Goal: Transaction & Acquisition: Purchase product/service

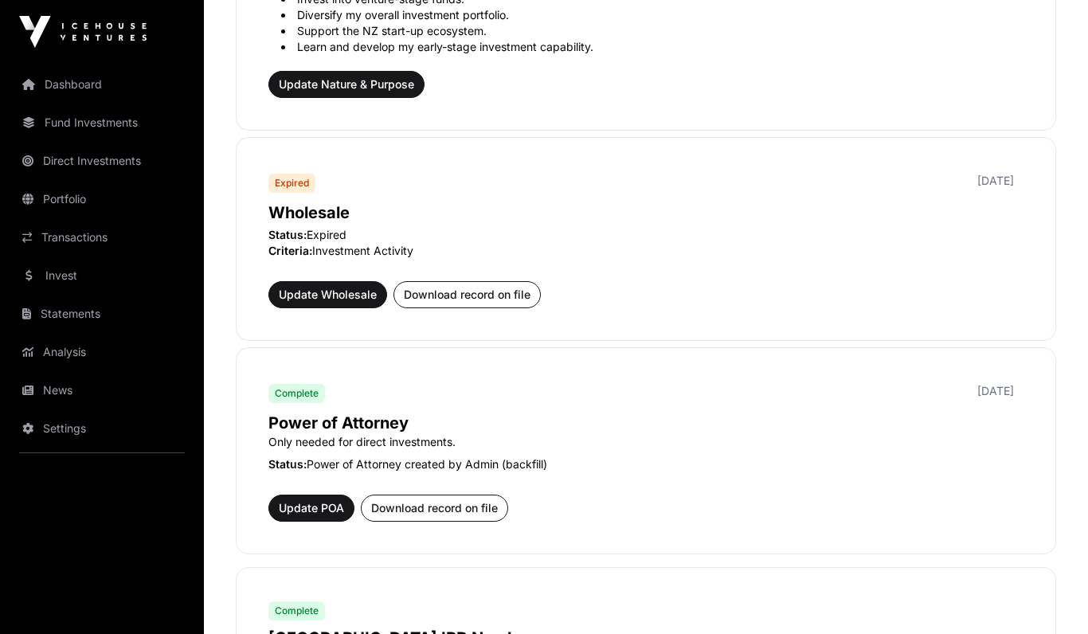
scroll to position [788, 0]
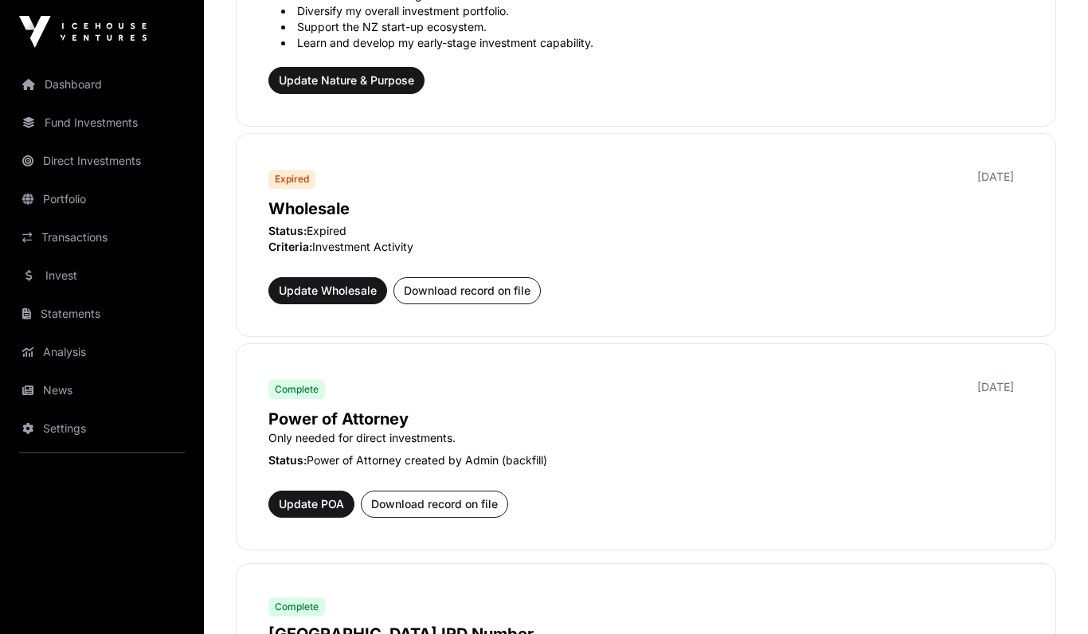
click at [76, 91] on link "Dashboard" at bounding box center [102, 84] width 178 height 35
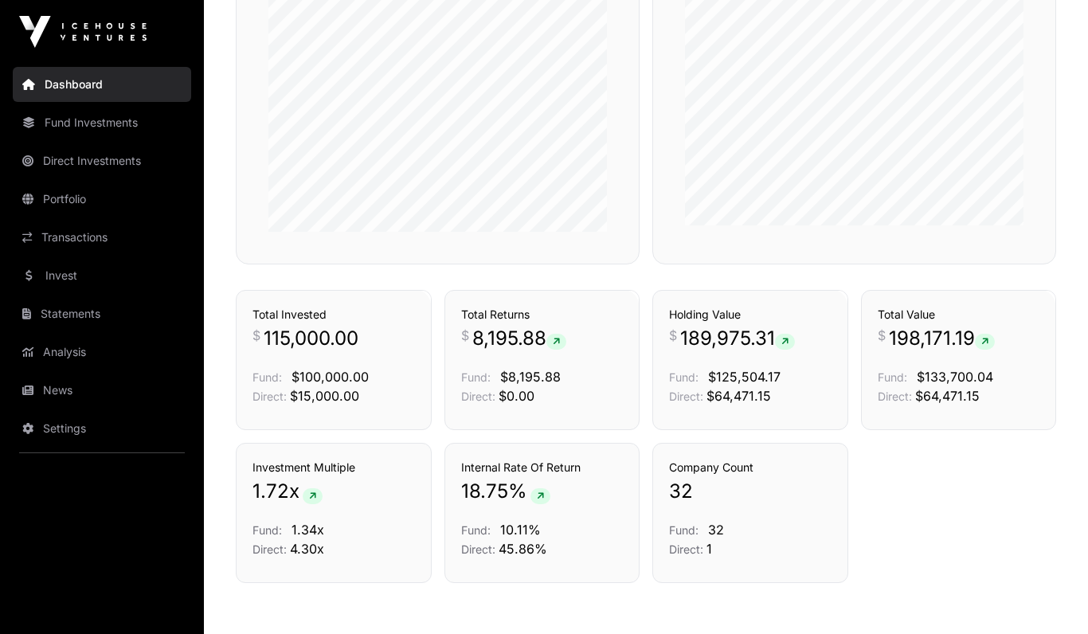
scroll to position [967, 0]
click at [58, 125] on link "Fund Investments" at bounding box center [102, 122] width 178 height 35
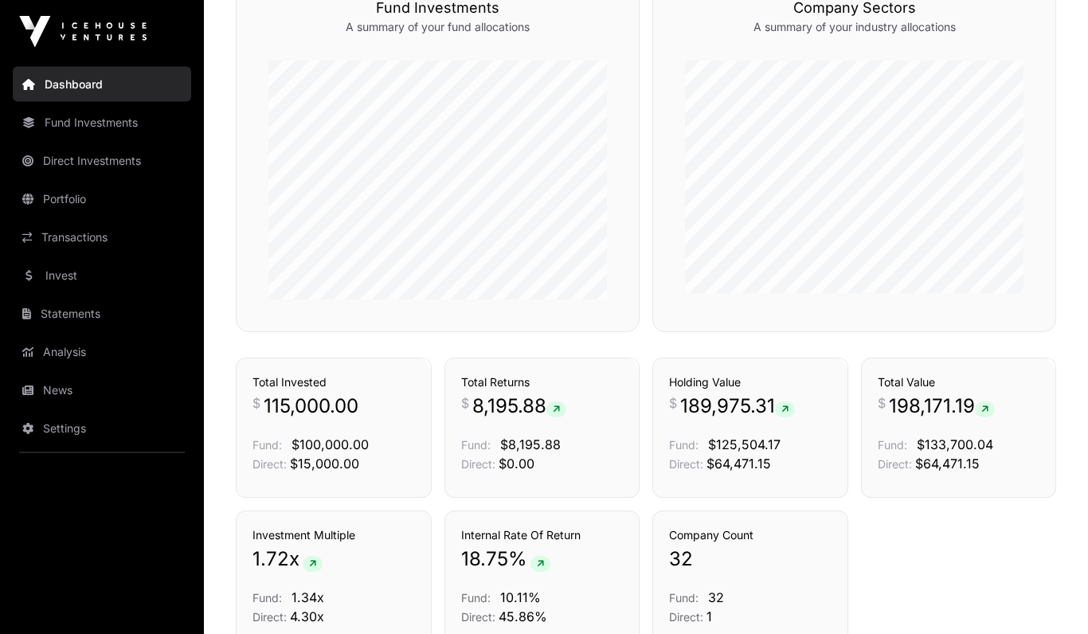
scroll to position [900, 0]
click at [61, 127] on link "Fund Investments" at bounding box center [102, 122] width 178 height 35
click at [74, 127] on link "Fund Investments" at bounding box center [102, 122] width 178 height 35
click at [63, 163] on link "Direct Investments" at bounding box center [102, 160] width 178 height 35
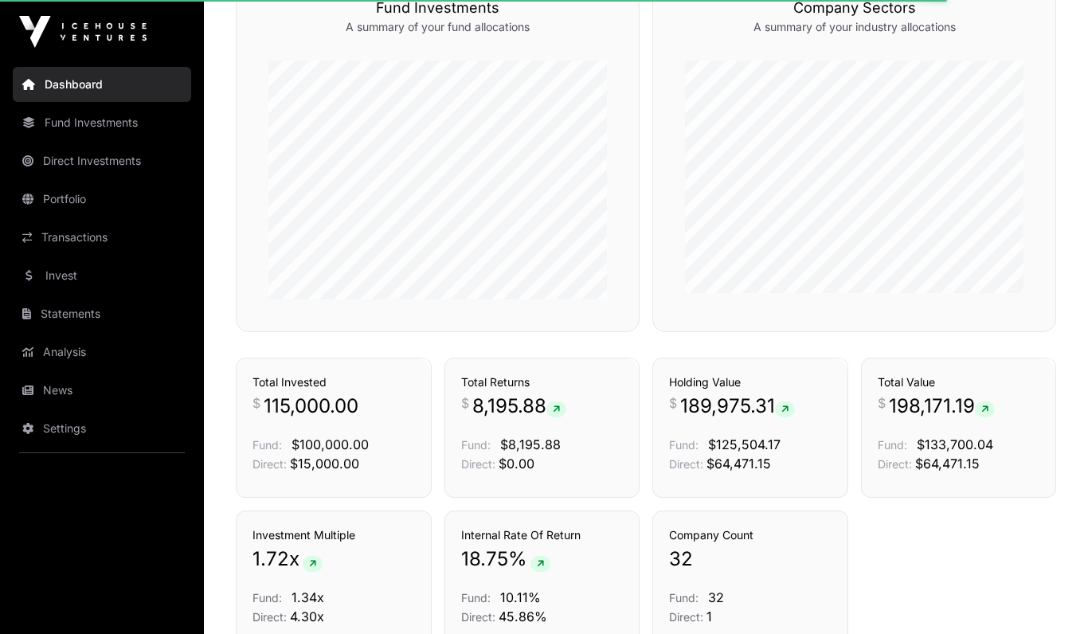
click at [59, 282] on link "Invest" at bounding box center [102, 275] width 178 height 35
click at [48, 278] on link "Invest" at bounding box center [102, 275] width 178 height 35
click at [51, 276] on link "Invest" at bounding box center [102, 275] width 178 height 35
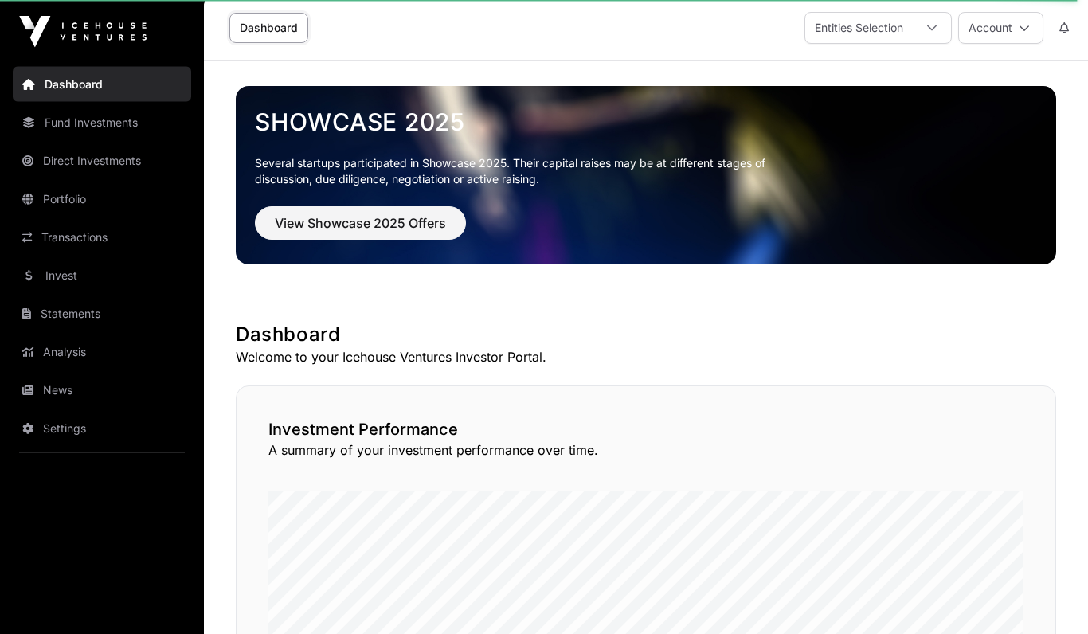
scroll to position [0, 0]
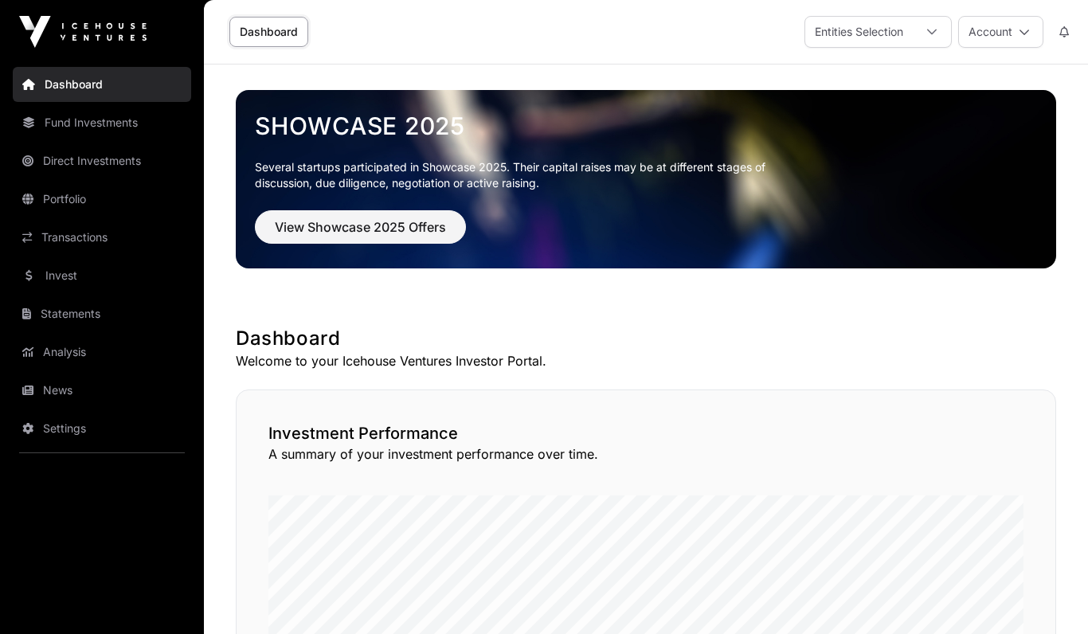
click at [86, 120] on link "Fund Investments" at bounding box center [102, 122] width 178 height 35
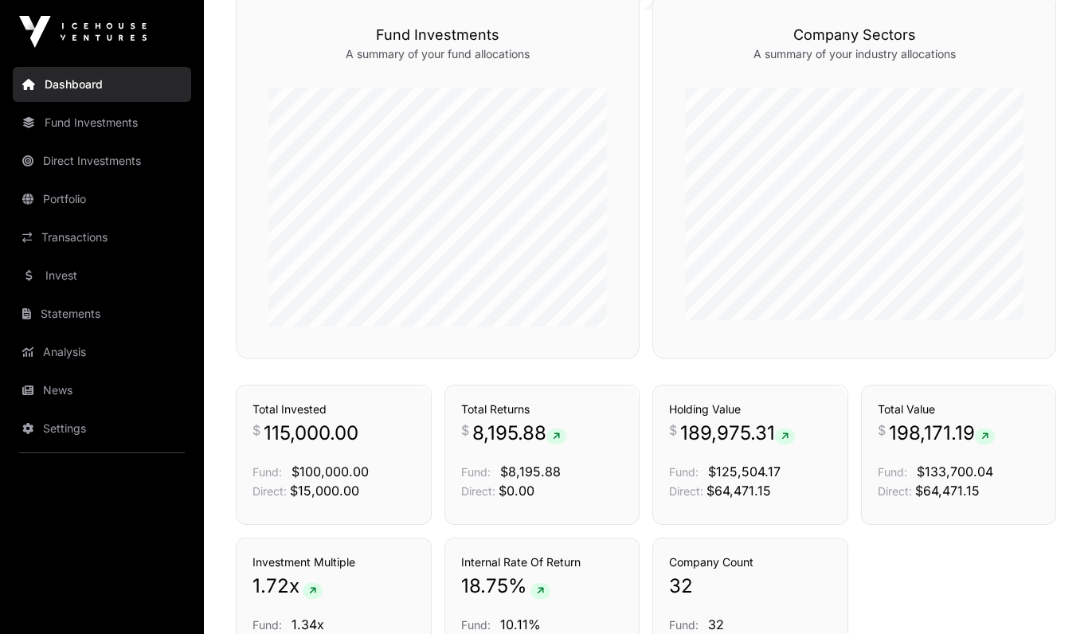
scroll to position [980, 0]
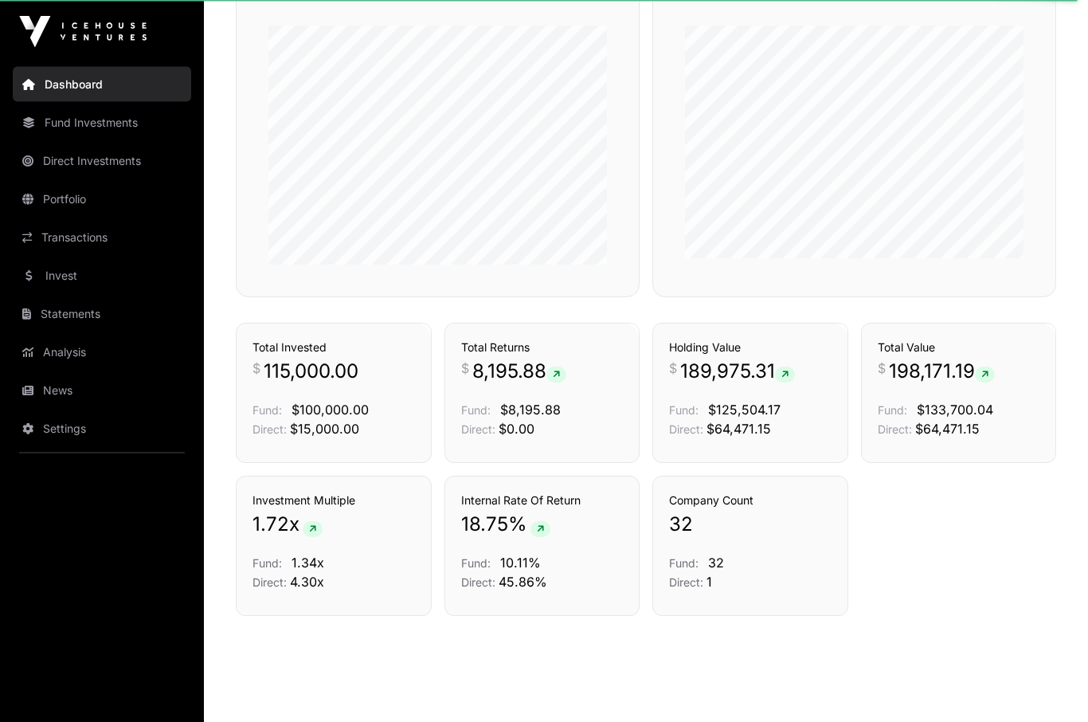
scroll to position [980, 0]
click at [46, 258] on link "Invest" at bounding box center [102, 275] width 178 height 35
click at [47, 258] on link "Invest" at bounding box center [102, 275] width 178 height 35
click at [53, 258] on link "Invest" at bounding box center [102, 275] width 178 height 35
click at [28, 258] on link "Invest" at bounding box center [102, 275] width 178 height 35
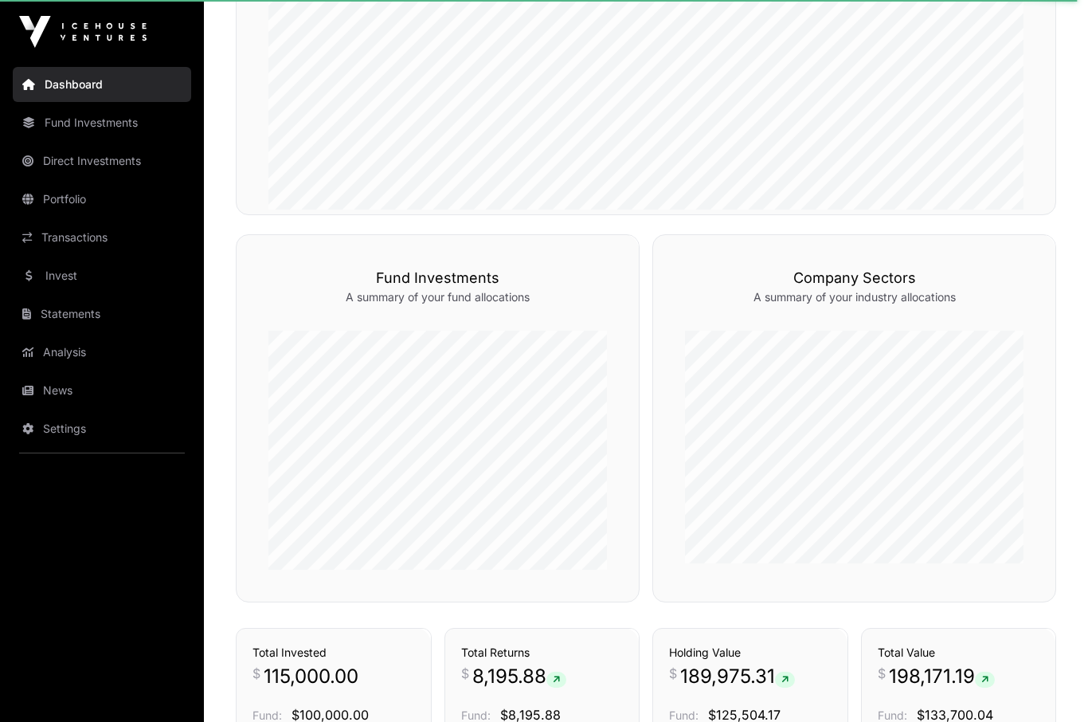
scroll to position [673, 0]
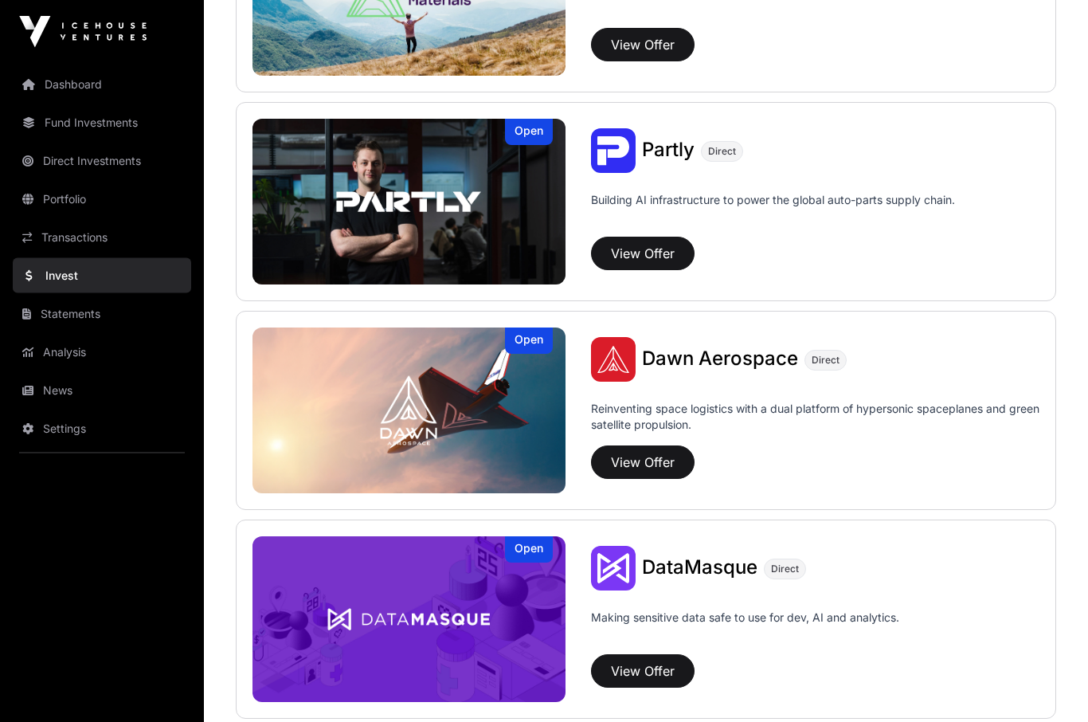
scroll to position [949, 0]
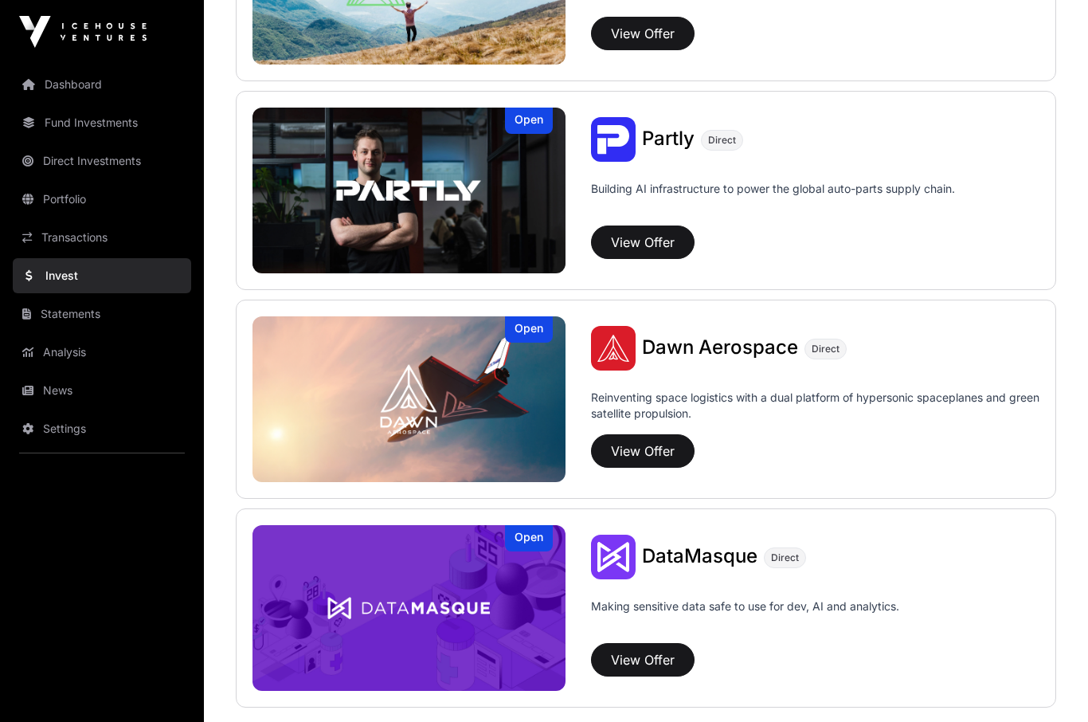
click at [659, 448] on button "View Offer" at bounding box center [643, 450] width 104 height 33
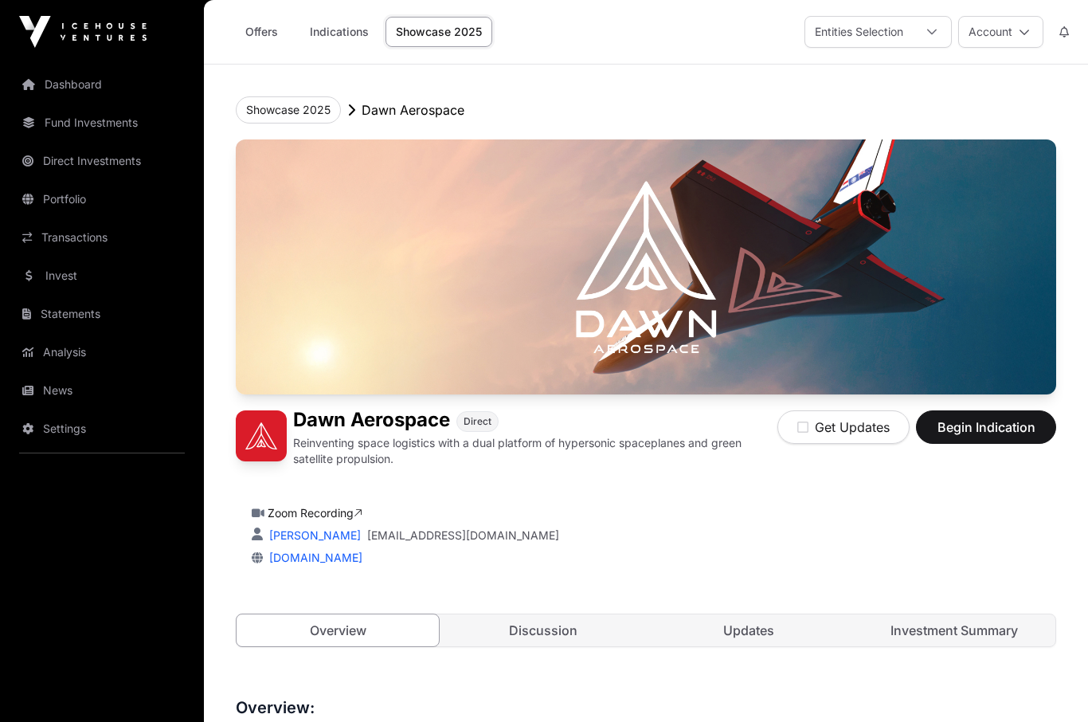
click at [67, 121] on link "Fund Investments" at bounding box center [102, 122] width 178 height 35
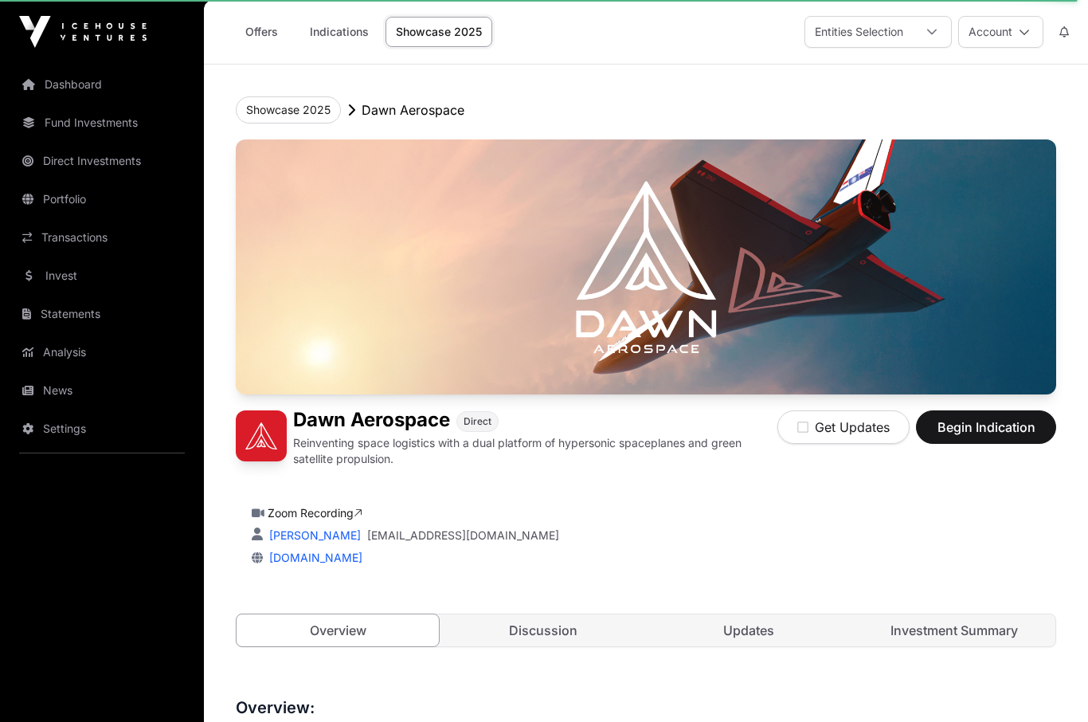
click at [988, 437] on button "Begin Indication" at bounding box center [986, 426] width 140 height 33
click at [1008, 421] on span "Begin Indication" at bounding box center [986, 426] width 100 height 19
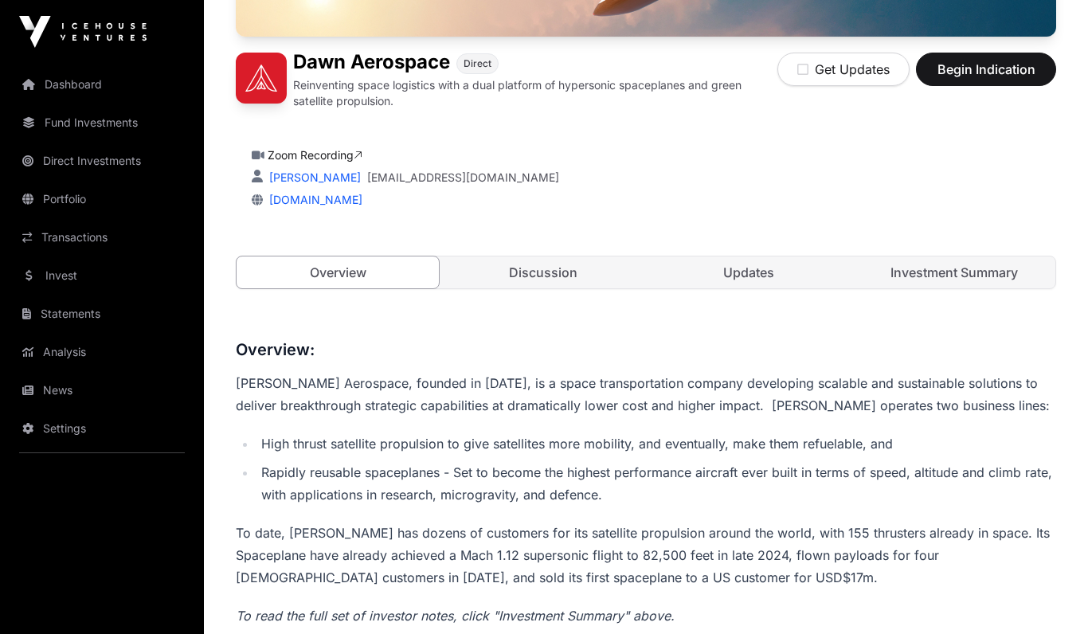
scroll to position [361, 0]
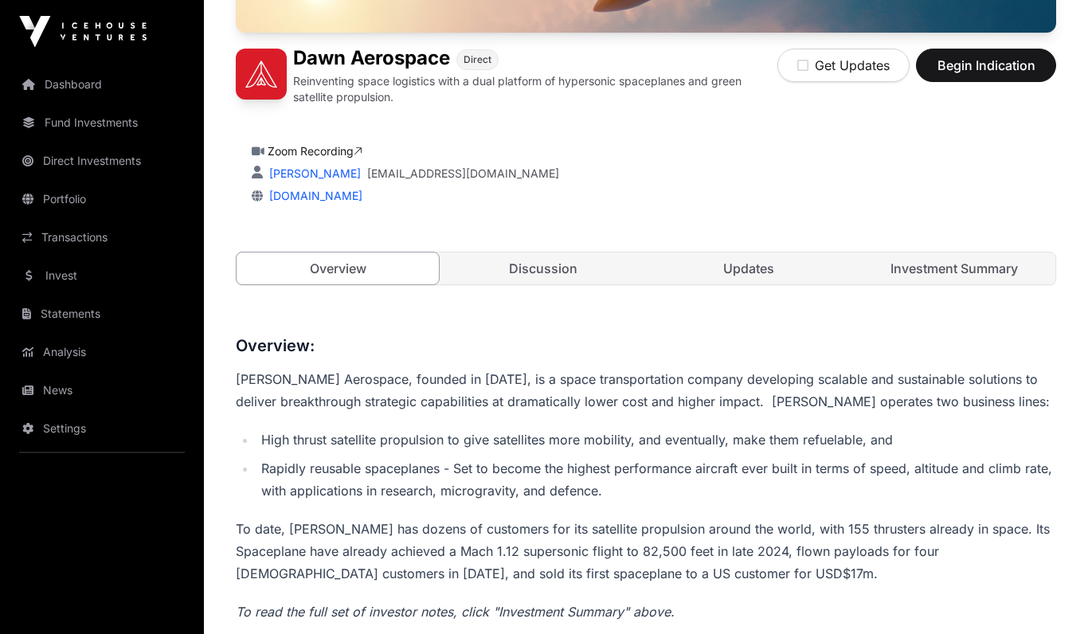
click at [960, 272] on link "Investment Summary" at bounding box center [954, 269] width 202 height 32
click at [942, 268] on link "Investment Summary" at bounding box center [954, 268] width 202 height 32
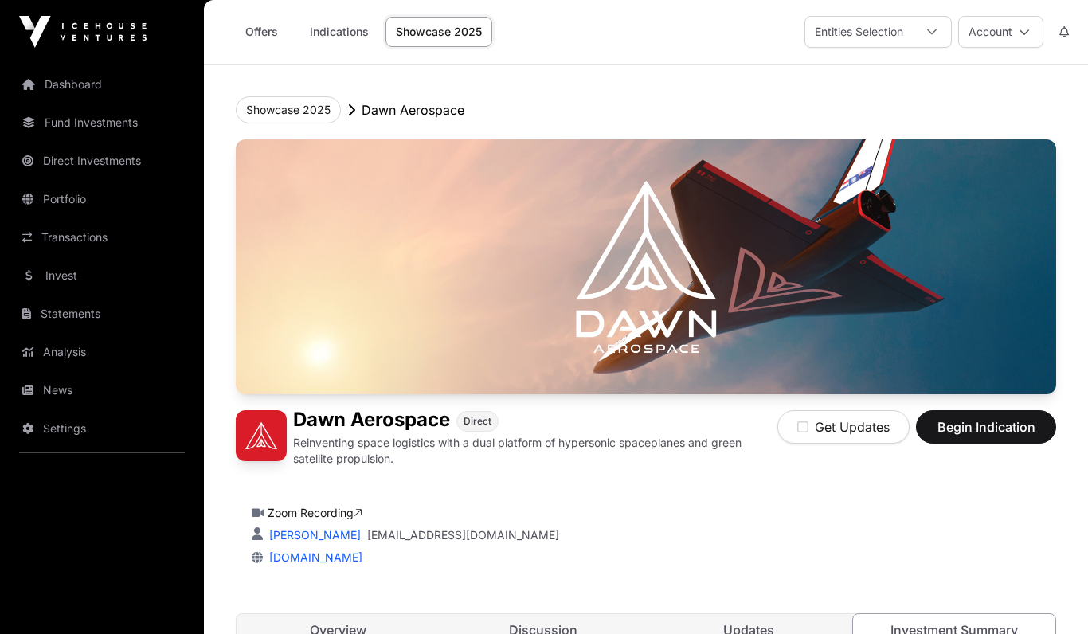
click at [803, 427] on icon "button" at bounding box center [802, 426] width 11 height 13
click at [806, 430] on icon "button" at bounding box center [802, 426] width 11 height 13
click at [818, 433] on button "Get Updates" at bounding box center [843, 426] width 132 height 33
click at [814, 438] on button "Get Updates" at bounding box center [843, 426] width 132 height 33
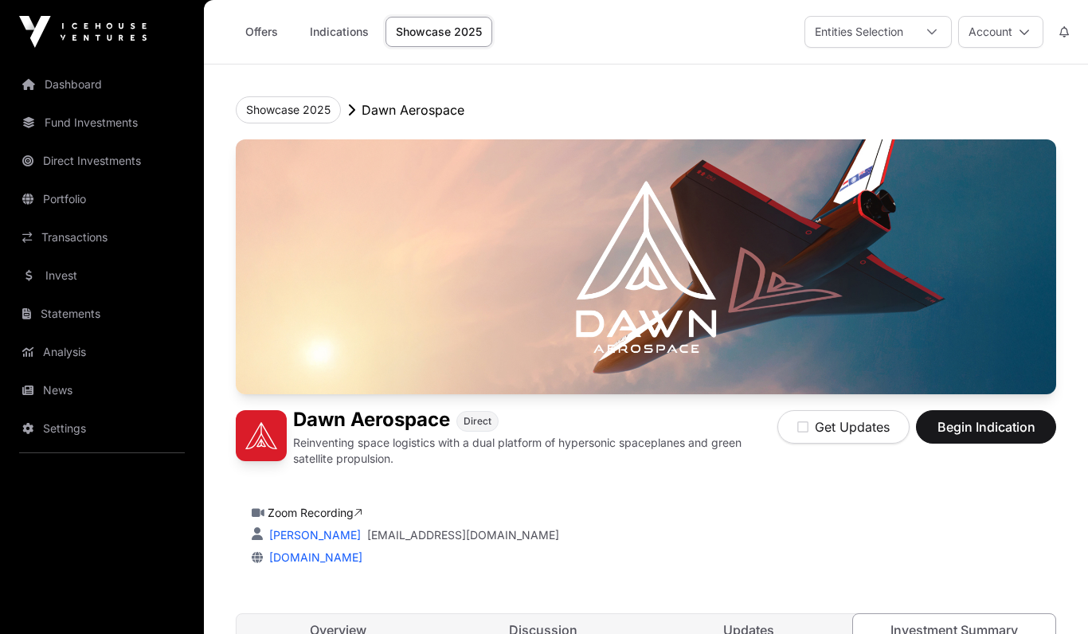
click at [796, 442] on button "Get Updates" at bounding box center [843, 426] width 132 height 33
click at [833, 433] on button "Get Updates" at bounding box center [843, 426] width 132 height 33
click at [868, 432] on button "Get Updates" at bounding box center [843, 426] width 132 height 33
click at [867, 432] on button "Get Updates" at bounding box center [843, 426] width 132 height 33
click at [851, 440] on button "Get Updates" at bounding box center [843, 426] width 132 height 33
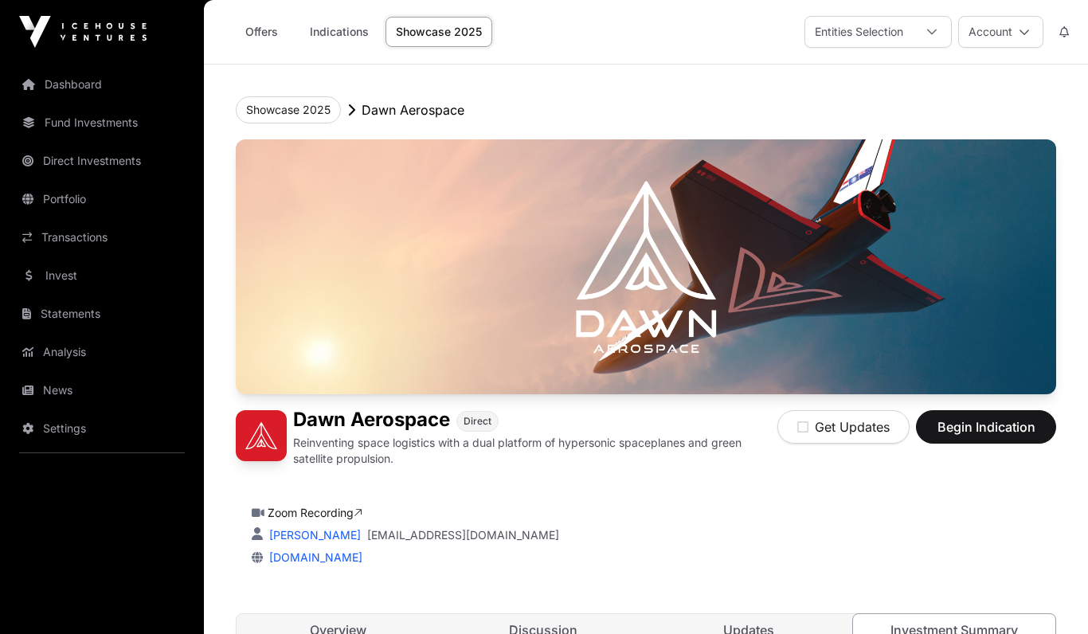
click at [822, 441] on button "Get Updates" at bounding box center [843, 426] width 132 height 33
click at [819, 440] on button "Get Updates" at bounding box center [843, 426] width 132 height 33
click at [849, 453] on div "Get Updates Begin Indication" at bounding box center [916, 438] width 279 height 57
click at [1003, 427] on span "Begin Indication" at bounding box center [986, 426] width 100 height 19
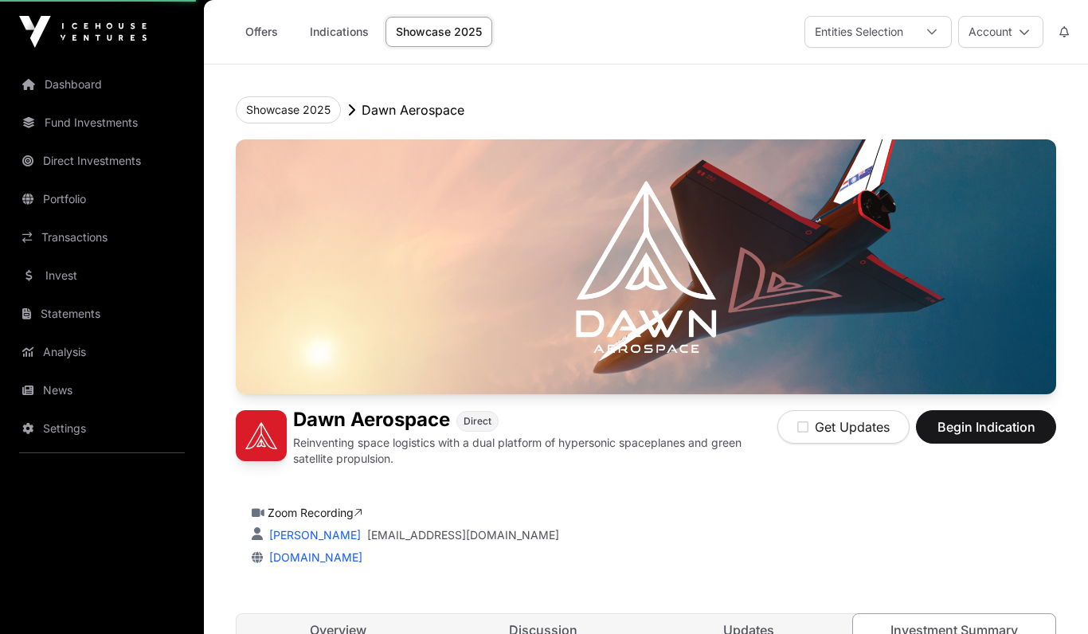
click at [998, 423] on span "Begin Indication" at bounding box center [986, 426] width 100 height 19
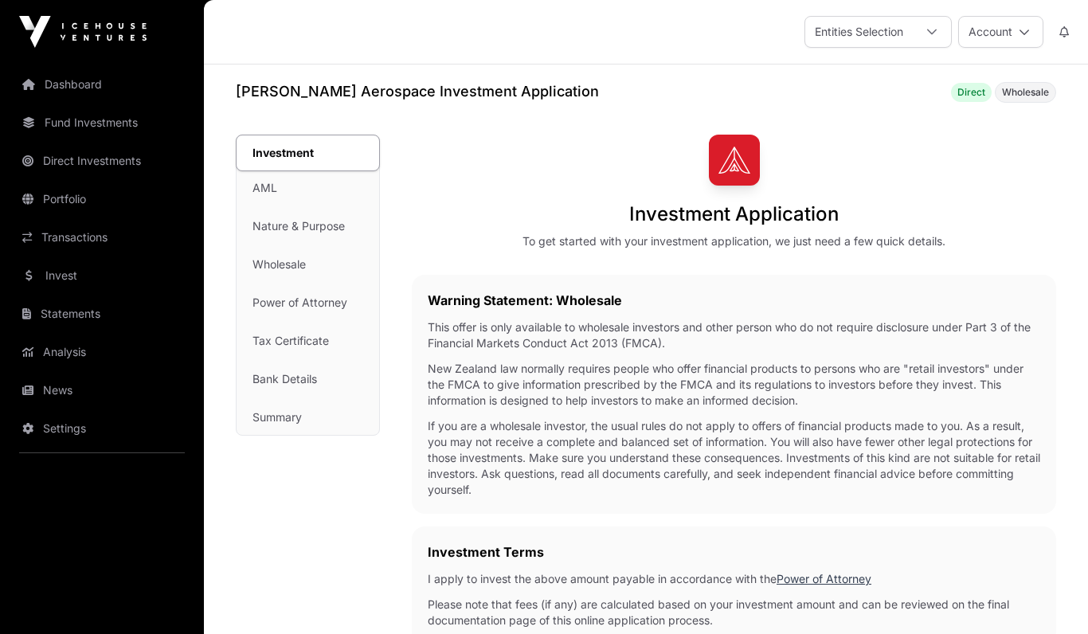
click at [51, 280] on link "Invest" at bounding box center [102, 275] width 178 height 35
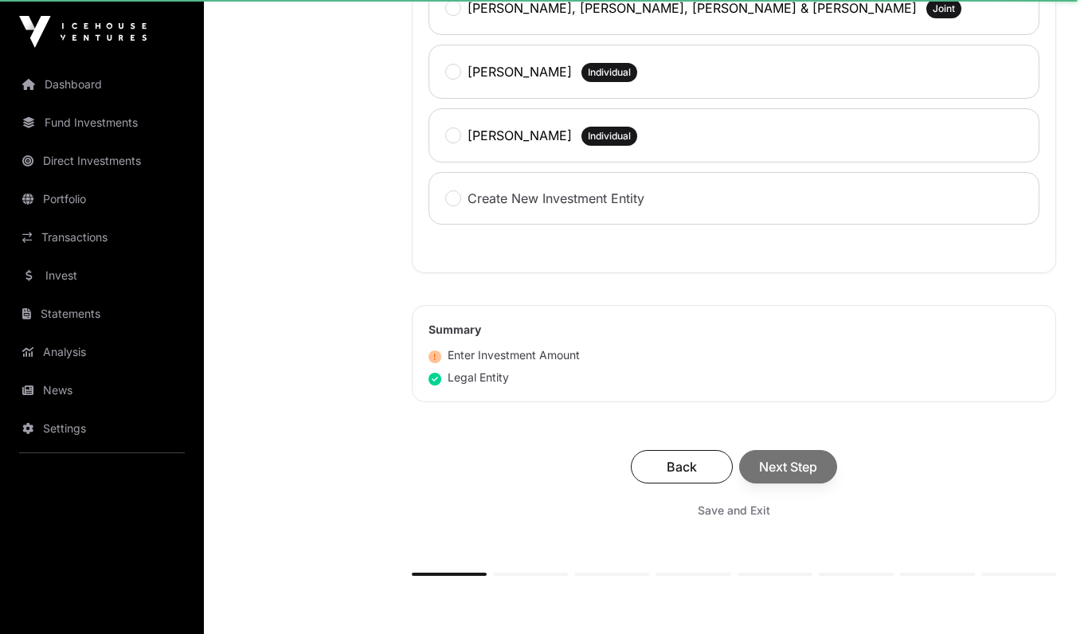
scroll to position [980, 0]
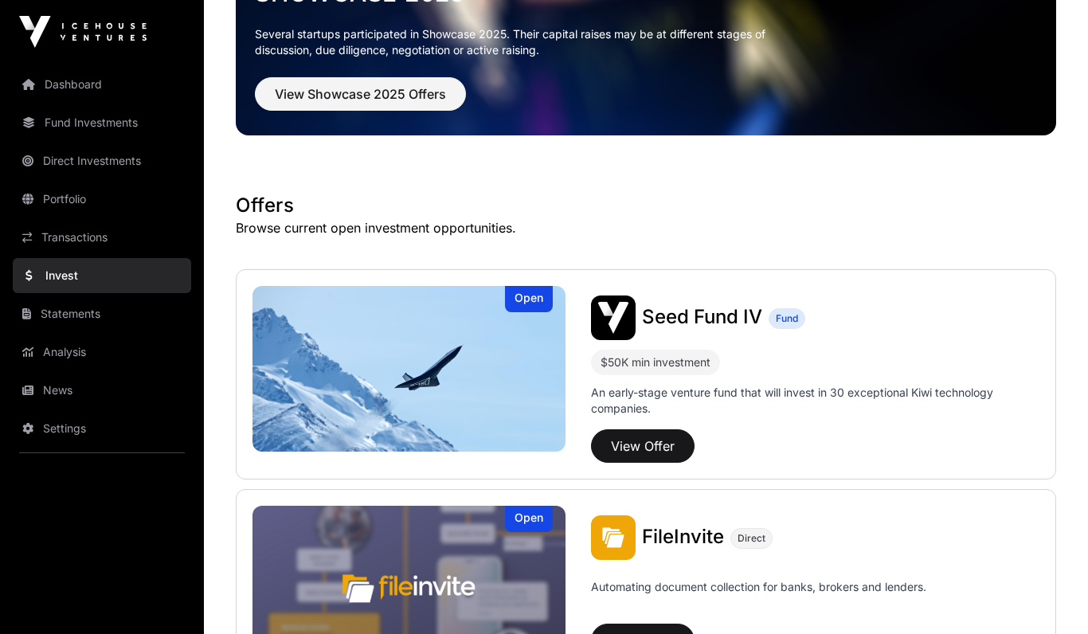
scroll to position [132, 0]
click at [710, 319] on span "Seed Fund IV" at bounding box center [702, 317] width 120 height 23
click at [653, 447] on button "View Offer" at bounding box center [643, 445] width 104 height 33
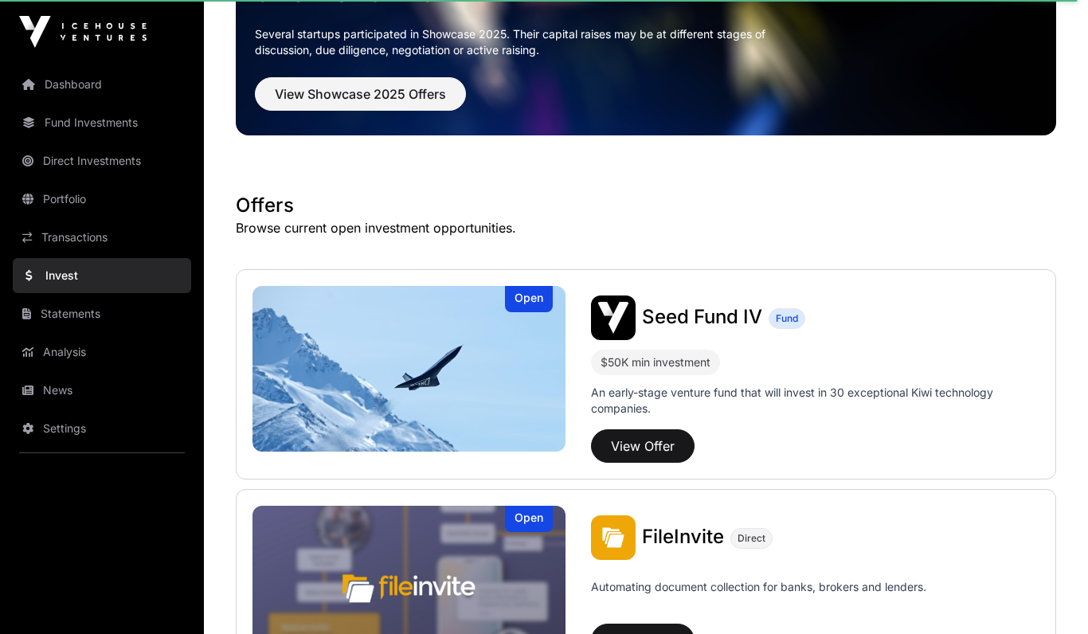
click at [657, 443] on button "View Offer" at bounding box center [643, 445] width 104 height 33
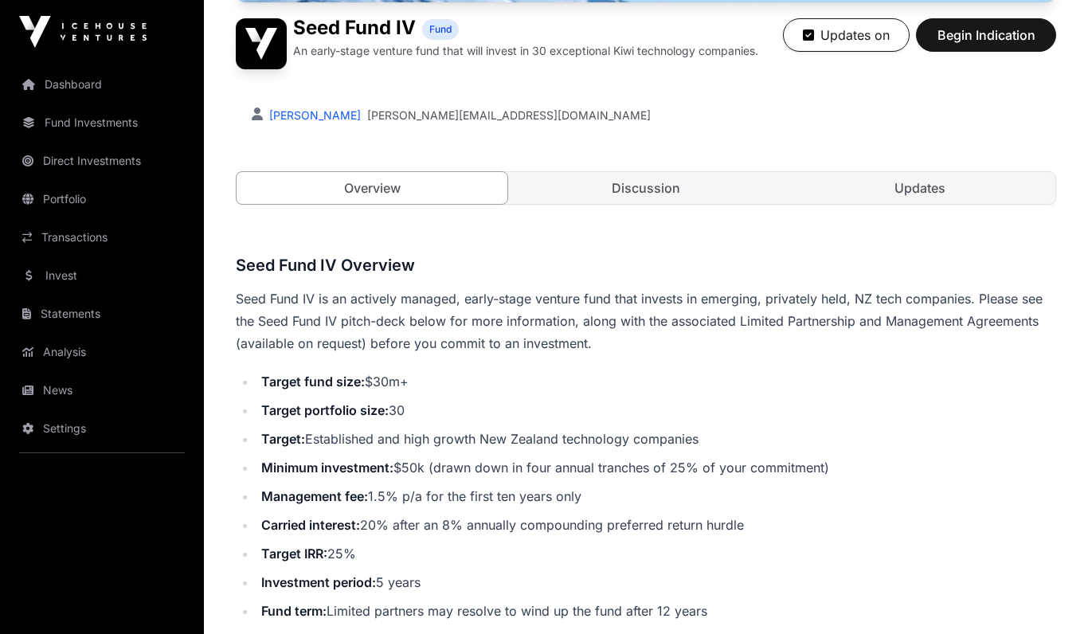
scroll to position [380, 0]
click at [680, 189] on link "Discussion" at bounding box center [645, 189] width 271 height 32
click at [679, 181] on link "Discussion" at bounding box center [645, 188] width 271 height 32
click at [638, 310] on p "Seed Fund IV is an actively managed, early-stage venture fund that invests in e…" at bounding box center [646, 320] width 820 height 67
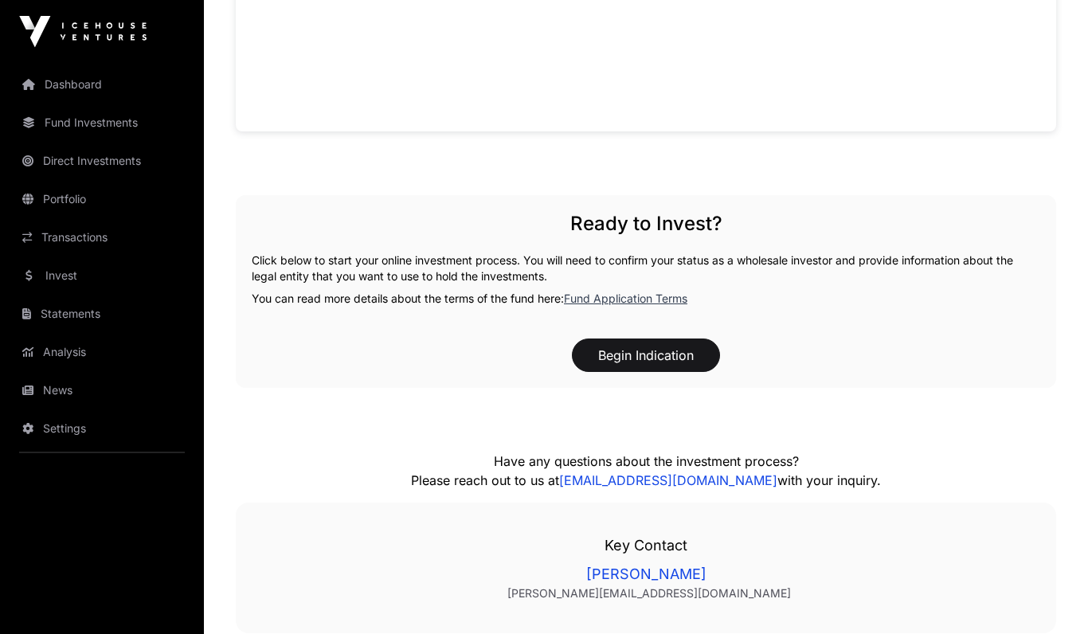
scroll to position [1433, 0]
